Goal: Browse casually

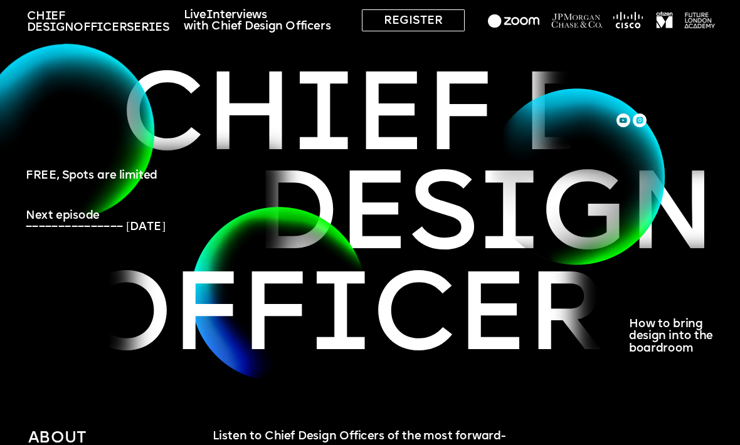
scroll to position [36, 0]
